Goal: Information Seeking & Learning: Learn about a topic

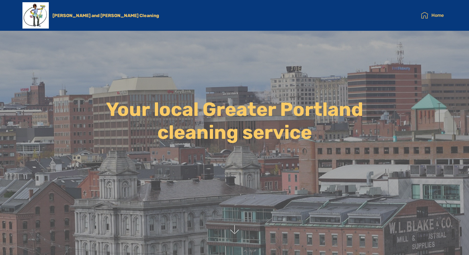
drag, startPoint x: 135, startPoint y: 51, endPoint x: 138, endPoint y: 51, distance: 3.1
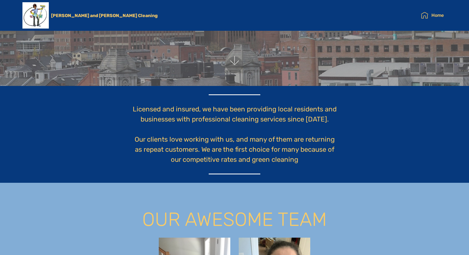
scroll to position [169, 0]
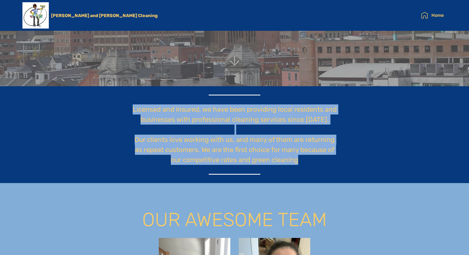
drag, startPoint x: 298, startPoint y: 160, endPoint x: 136, endPoint y: 115, distance: 168.6
click at [124, 112] on div "Licensed and insured, we have been providing local residents and businesses wit…" at bounding box center [235, 135] width 320 height 80
click at [166, 146] on div "Licensed and insured, we have been providing local residents and businesses wit…" at bounding box center [234, 135] width 205 height 78
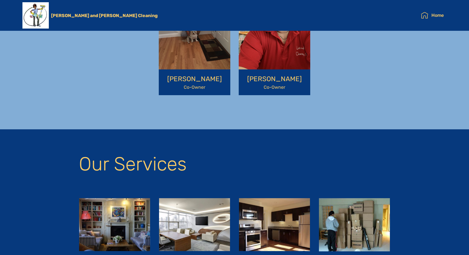
scroll to position [436, 0]
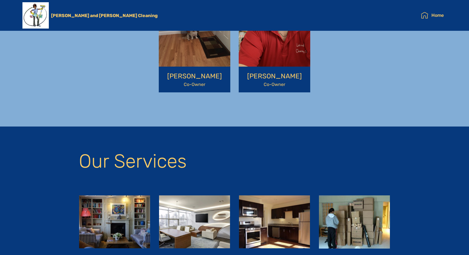
drag, startPoint x: 186, startPoint y: 162, endPoint x: 189, endPoint y: 169, distance: 7.7
click at [201, 171] on h2 "Our Services" at bounding box center [234, 164] width 311 height 24
click at [193, 164] on h2 "Our Services" at bounding box center [234, 164] width 311 height 24
drag, startPoint x: 186, startPoint y: 164, endPoint x: 156, endPoint y: 164, distance: 29.2
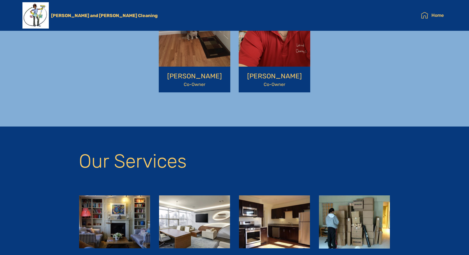
click at [178, 166] on h2 "Our Services" at bounding box center [234, 164] width 311 height 24
drag, startPoint x: 181, startPoint y: 170, endPoint x: 199, endPoint y: 174, distance: 18.8
click at [78, 167] on div "Our Services" at bounding box center [235, 171] width 320 height 39
click at [209, 175] on h2 "Our Services" at bounding box center [234, 164] width 311 height 24
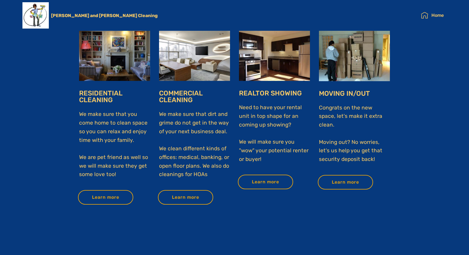
scroll to position [604, 0]
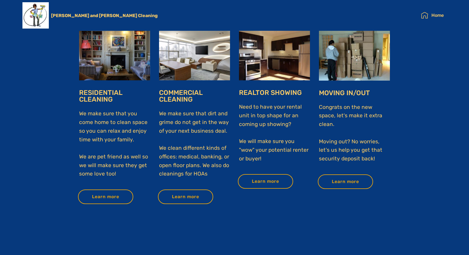
click at [57, 118] on section "Our Services RESIDENTIAL CLEANING We make sure that you come home to clean spac…" at bounding box center [234, 97] width 469 height 276
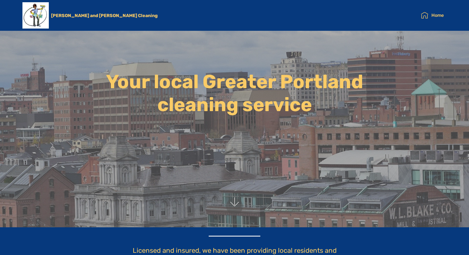
scroll to position [28, 0]
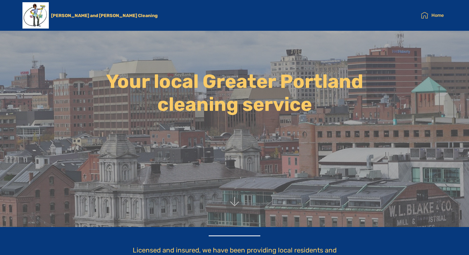
click at [107, 44] on section "Your local Greater Portland cleaning service" at bounding box center [234, 99] width 469 height 255
click at [88, 66] on section "Your local Greater Portland cleaning service" at bounding box center [234, 99] width 469 height 255
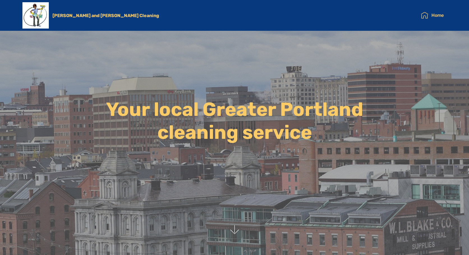
click at [250, 80] on section "Your local Greater Portland cleaning service" at bounding box center [234, 127] width 469 height 255
drag, startPoint x: 245, startPoint y: 75, endPoint x: 248, endPoint y: 70, distance: 5.8
